Goal: Task Accomplishment & Management: Use online tool/utility

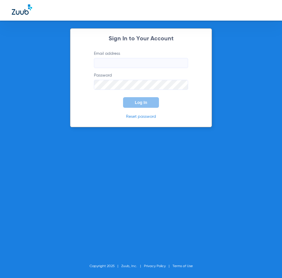
type input "[PERSON_NAME][EMAIL_ADDRESS][DOMAIN_NAME]"
click at [146, 104] on span "Log In" at bounding box center [141, 102] width 12 height 5
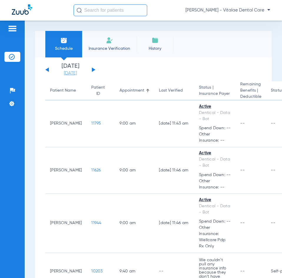
click at [70, 73] on link "[DATE]" at bounding box center [70, 73] width 35 height 6
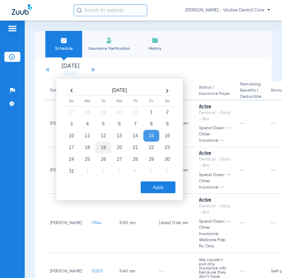
click at [104, 146] on td "19" at bounding box center [103, 148] width 16 height 12
click at [154, 181] on button "Apply" at bounding box center [158, 187] width 35 height 12
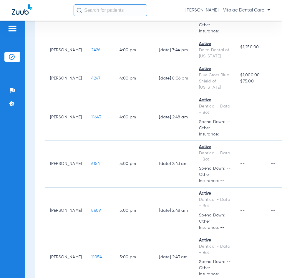
scroll to position [1030, 0]
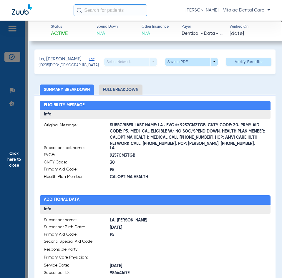
click at [29, 181] on app-member-insurance-verification-view "Status Active Spend Down N/A Other Insurance N/A Payer Dentical - Data - Bot Ve…" at bounding box center [155, 232] width 254 height 422
click at [9, 166] on span "Click here to close" at bounding box center [14, 160] width 28 height 278
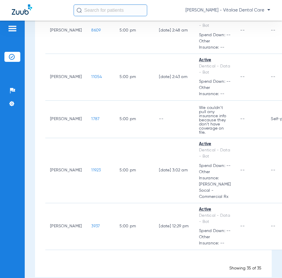
scroll to position [1206, 0]
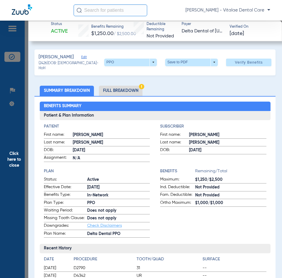
click at [18, 147] on span "Click here to close" at bounding box center [14, 160] width 28 height 278
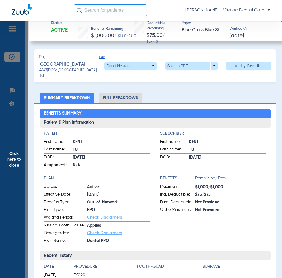
click at [10, 161] on span "Click here to close" at bounding box center [14, 160] width 28 height 278
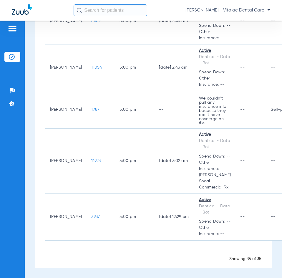
scroll to position [1353, 0]
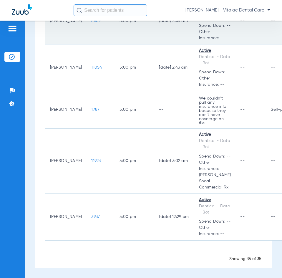
click at [91, 23] on span "8609" at bounding box center [95, 21] width 9 height 4
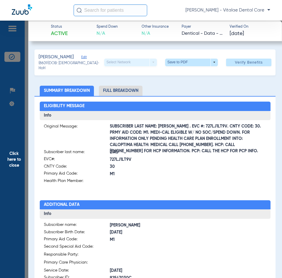
click at [22, 166] on span "Click here to close" at bounding box center [14, 160] width 28 height 278
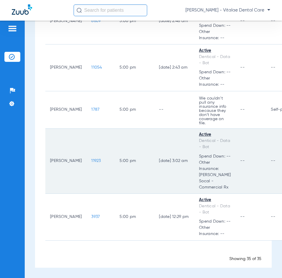
scroll to position [1471, 0]
click at [91, 163] on span "11923" at bounding box center [95, 161] width 9 height 4
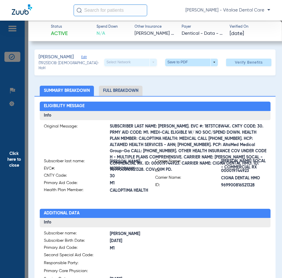
click at [16, 155] on span "Click here to close" at bounding box center [14, 160] width 28 height 278
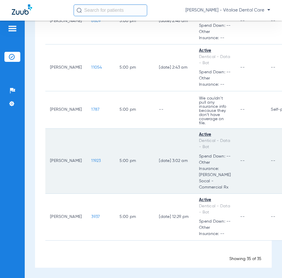
scroll to position [1359, 0]
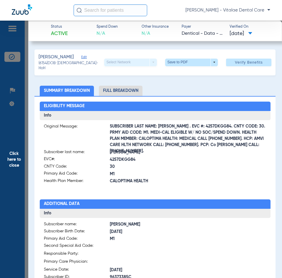
click at [9, 162] on span "Click here to close" at bounding box center [14, 160] width 28 height 278
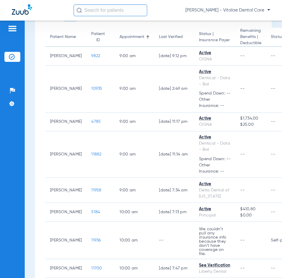
scroll to position [0, 0]
